Goal: Task Accomplishment & Management: Manage account settings

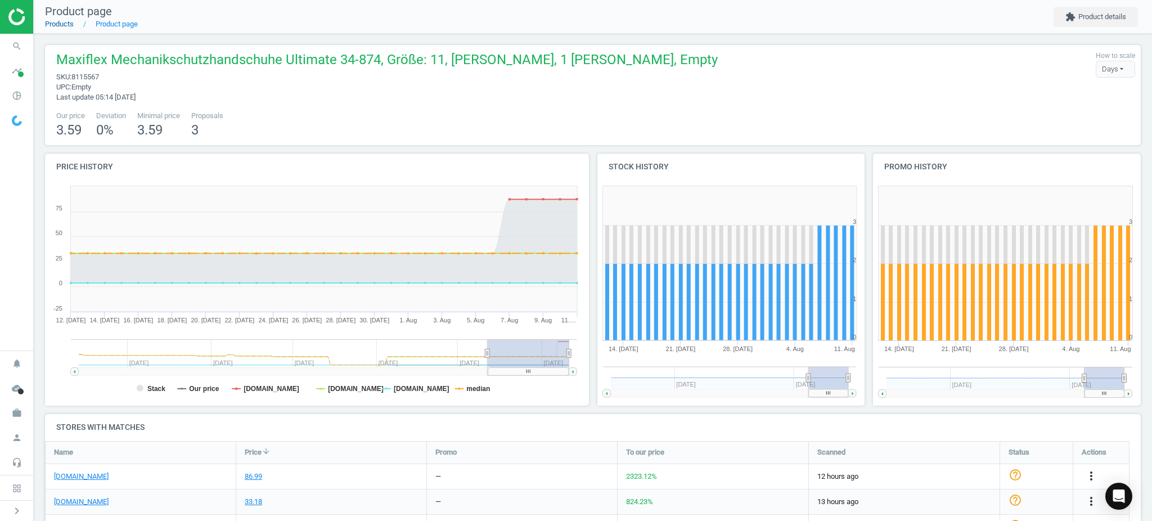
drag, startPoint x: 0, startPoint y: 0, endPoint x: 55, endPoint y: 22, distance: 58.8
click at [55, 22] on link "Products" at bounding box center [59, 24] width 29 height 8
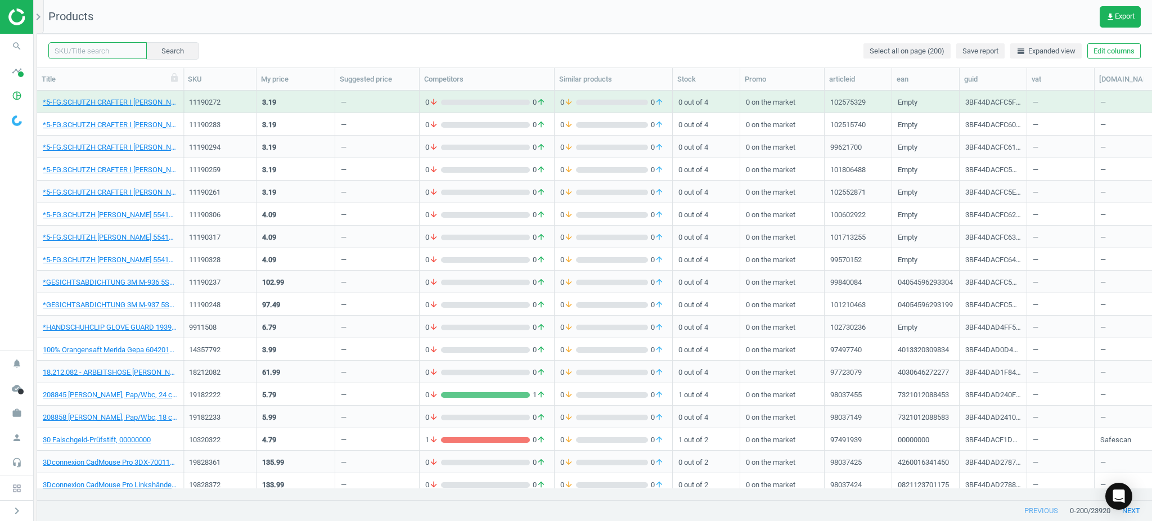
click at [97, 49] on input "text" at bounding box center [97, 50] width 98 height 17
paste input "8380222"
type input "8380222"
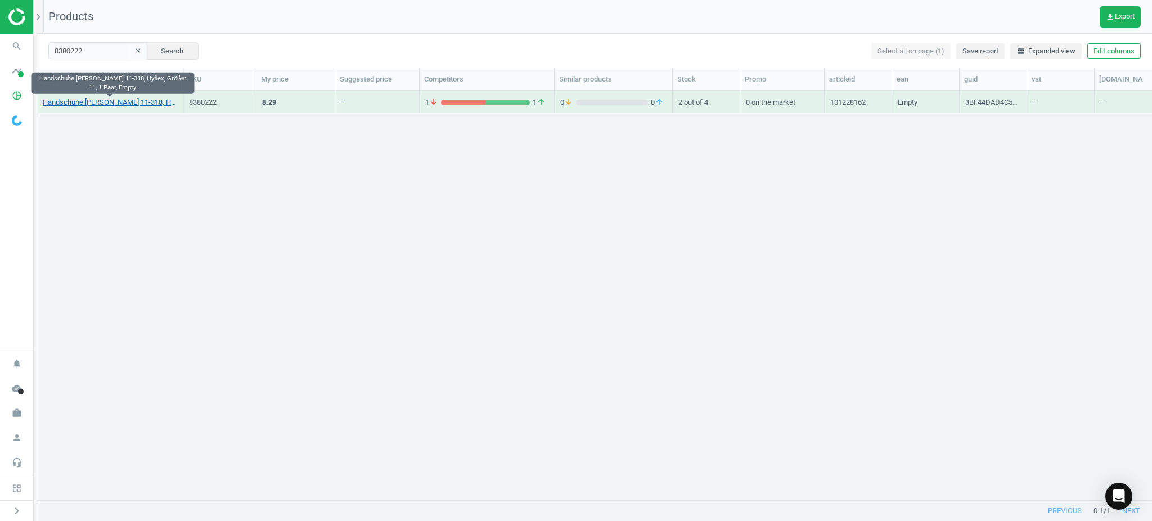
click at [134, 98] on link "Handschuhe [PERSON_NAME] 11-318, Hyflex, Größe: 11, 1 Paar, Empty" at bounding box center [110, 102] width 134 height 10
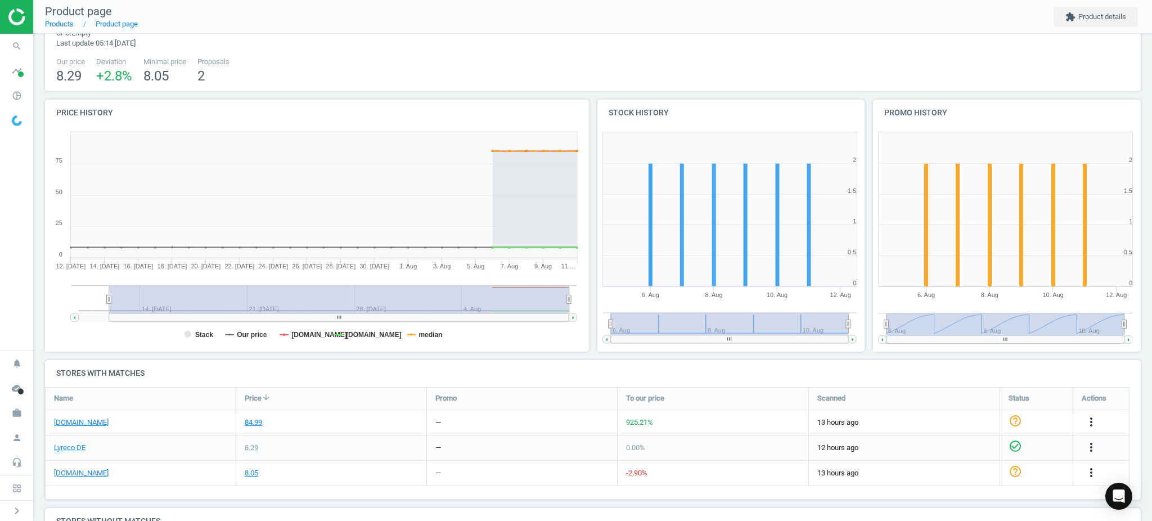
scroll to position [75, 0]
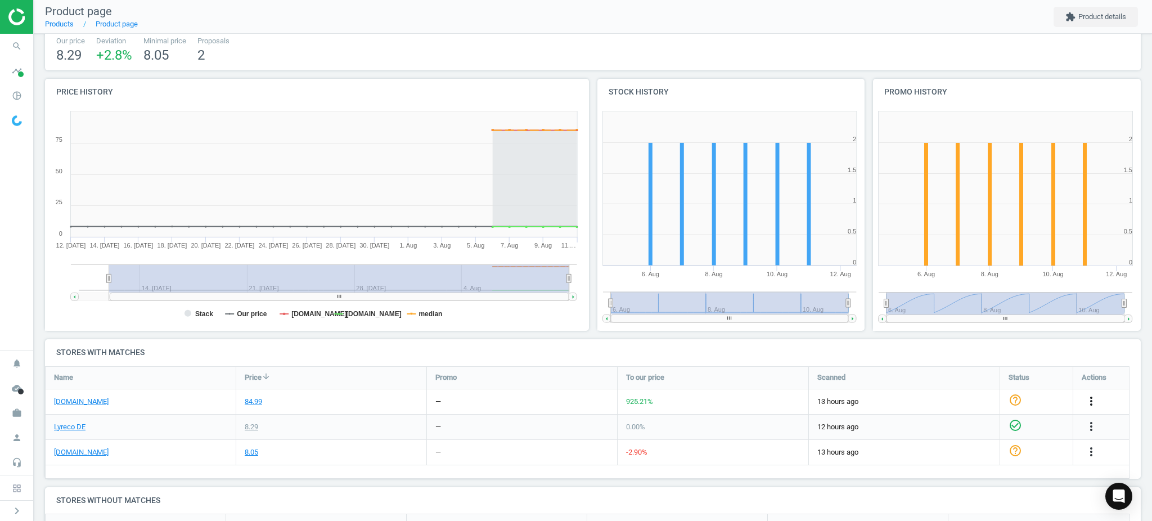
click at [1088, 399] on icon "more_vert" at bounding box center [1090, 400] width 13 height 13
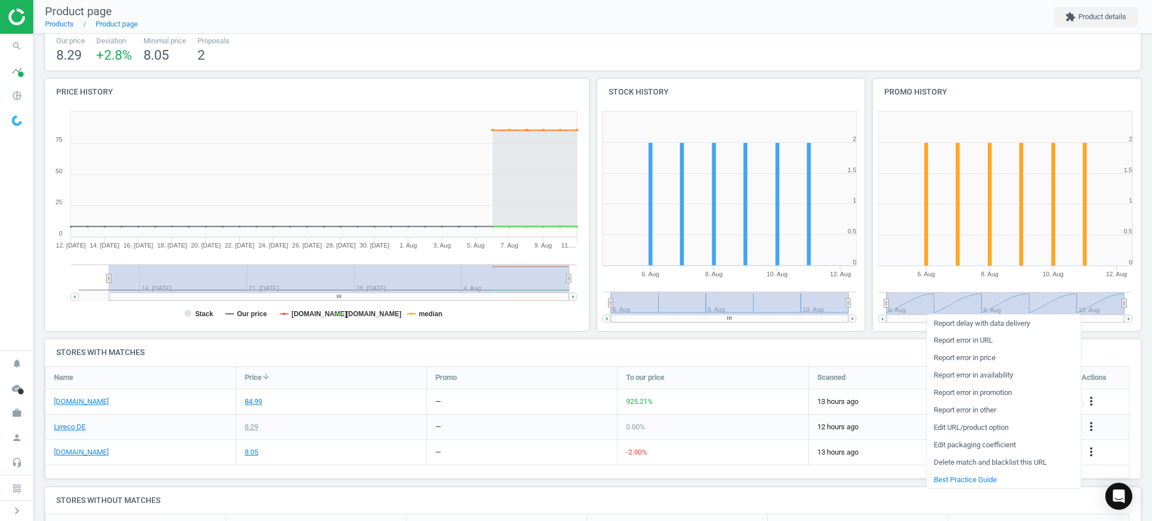
click at [957, 462] on link "Delete match and blacklist this URL" at bounding box center [1003, 461] width 154 height 17
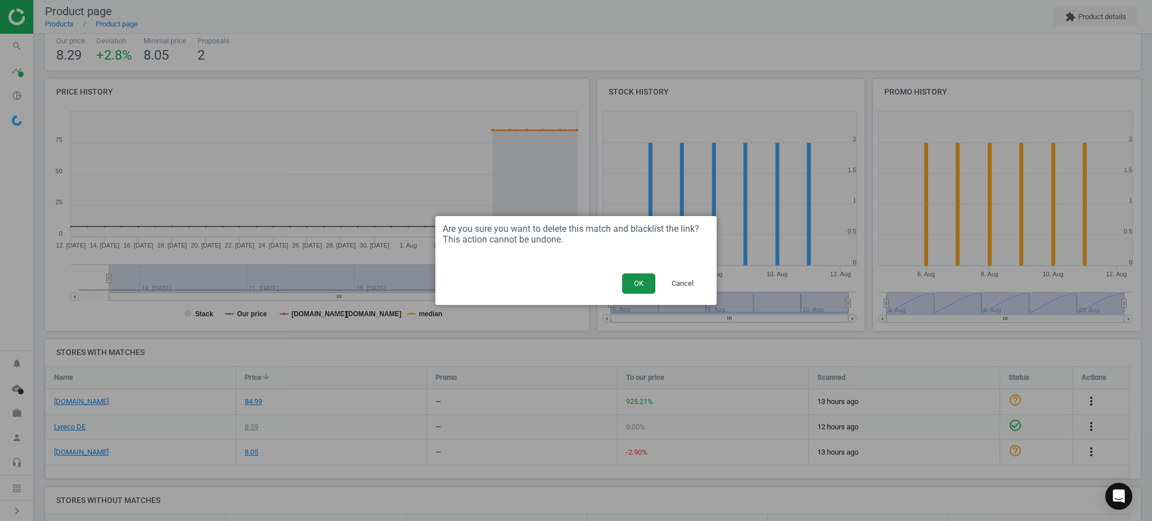
click at [643, 283] on button "OK" at bounding box center [638, 283] width 33 height 20
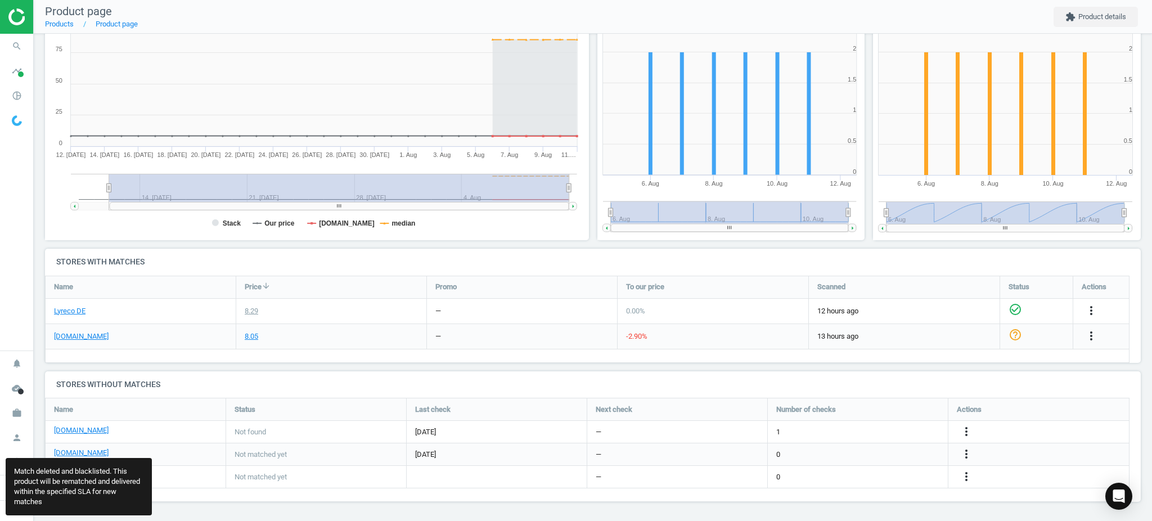
scroll to position [40, 0]
